Goal: Task Accomplishment & Management: Use online tool/utility

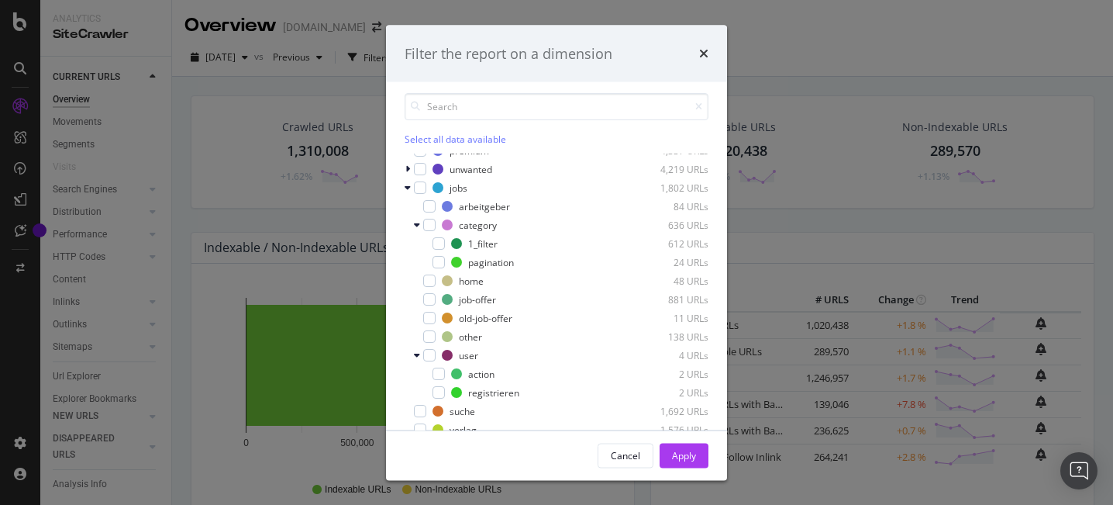
scroll to position [140, 0]
click at [418, 228] on icon "modal" at bounding box center [417, 225] width 6 height 9
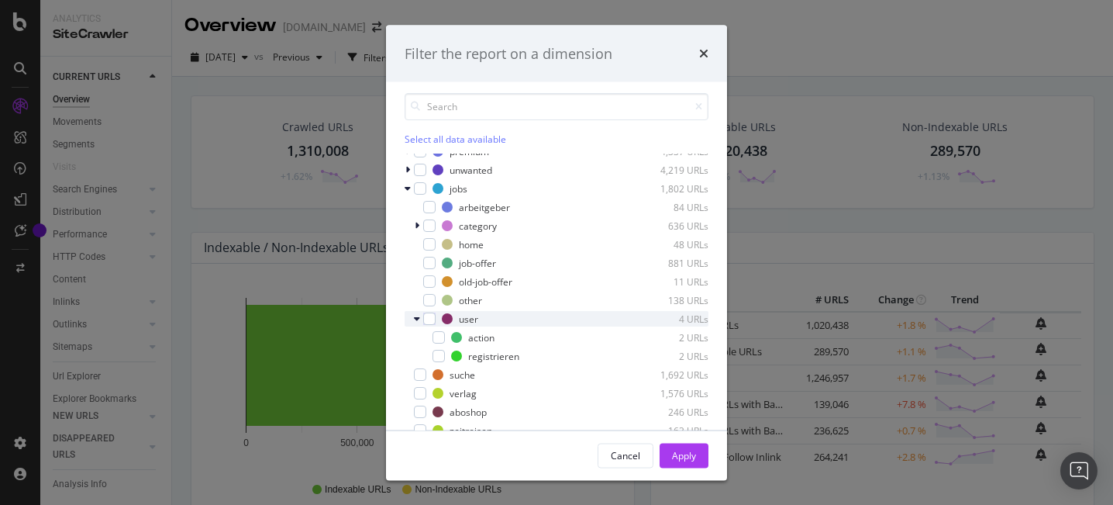
click at [418, 320] on icon "modal" at bounding box center [417, 318] width 6 height 9
click at [418, 320] on icon "modal" at bounding box center [417, 318] width 5 height 9
click at [418, 320] on icon "modal" at bounding box center [417, 318] width 6 height 9
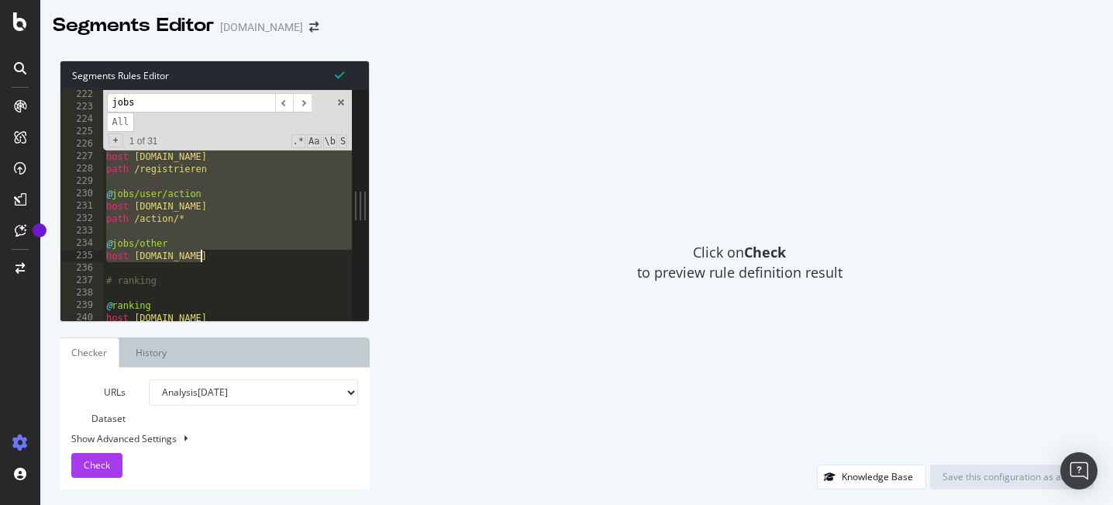
scroll to position [2743, 0]
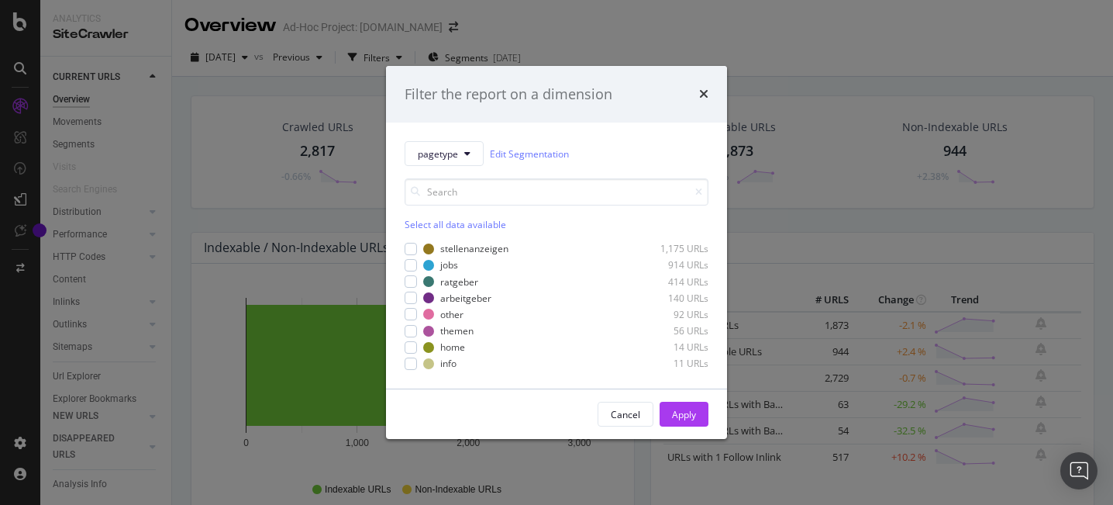
click at [467, 409] on div "Cancel Apply" at bounding box center [557, 414] width 304 height 25
click at [523, 160] on link "Edit Segmentation" at bounding box center [529, 154] width 79 height 16
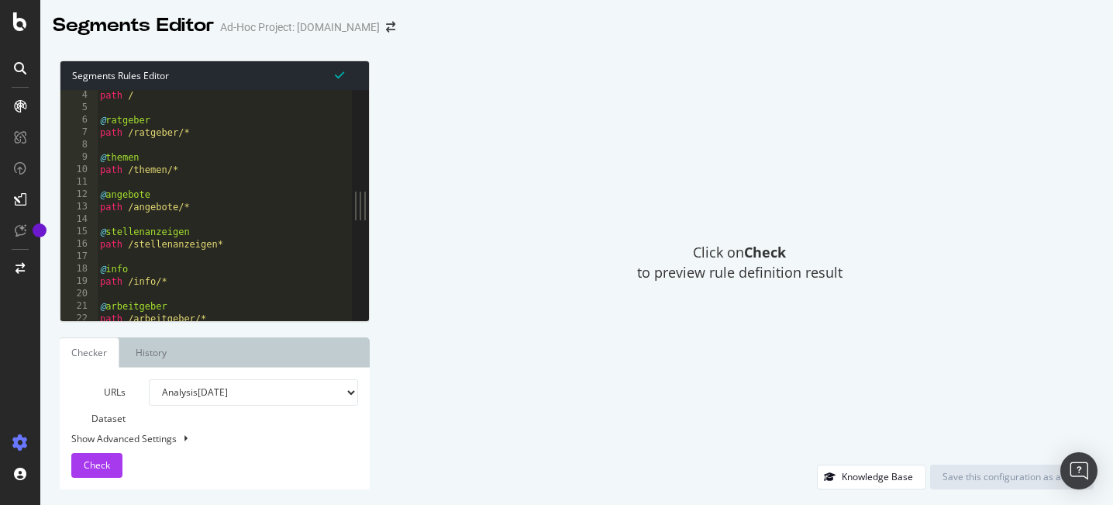
scroll to position [117, 0]
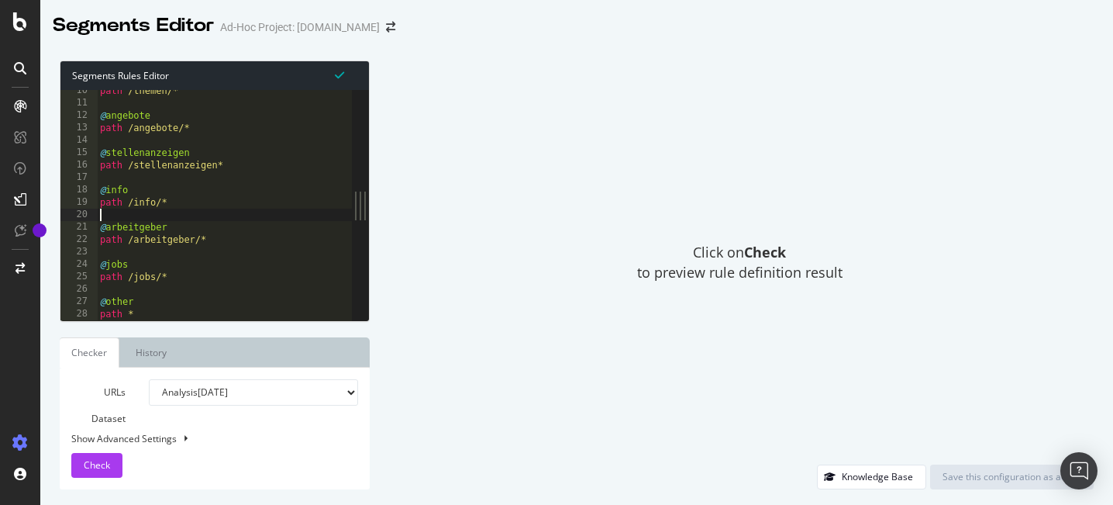
click at [254, 215] on div "path /themen/* @ angebote path /angebote/* @ stellenanzeigen path /stellenanzei…" at bounding box center [224, 212] width 255 height 255
